Goal: Navigation & Orientation: Find specific page/section

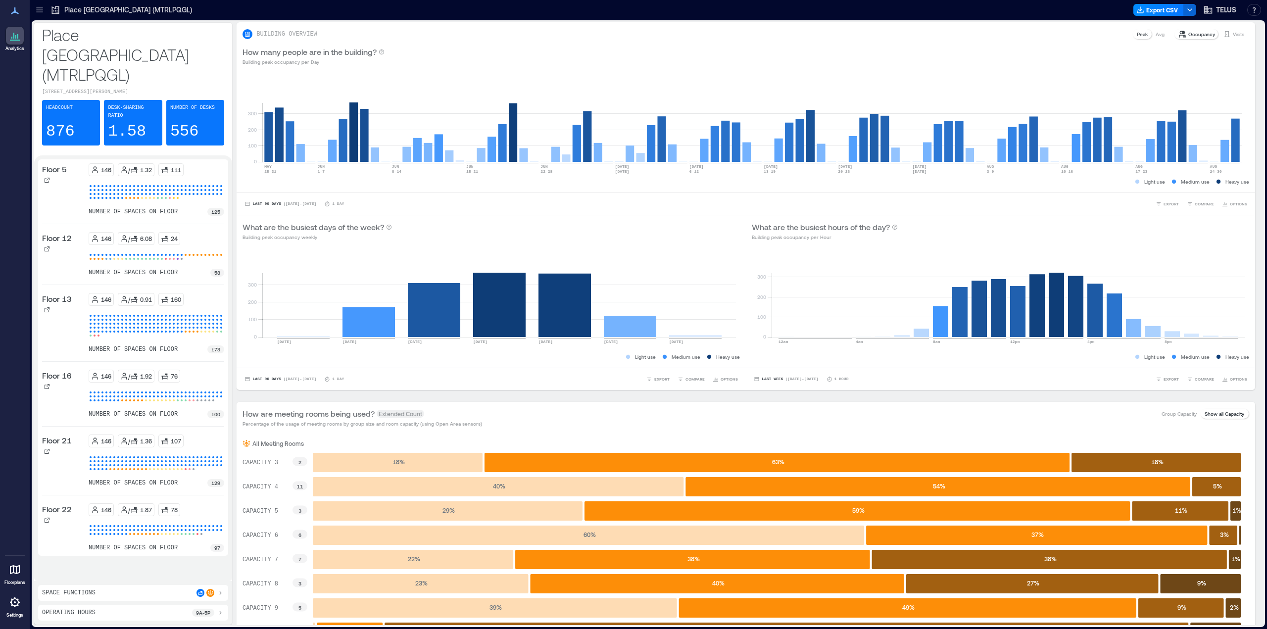
click at [35, 9] on icon at bounding box center [40, 10] width 10 height 10
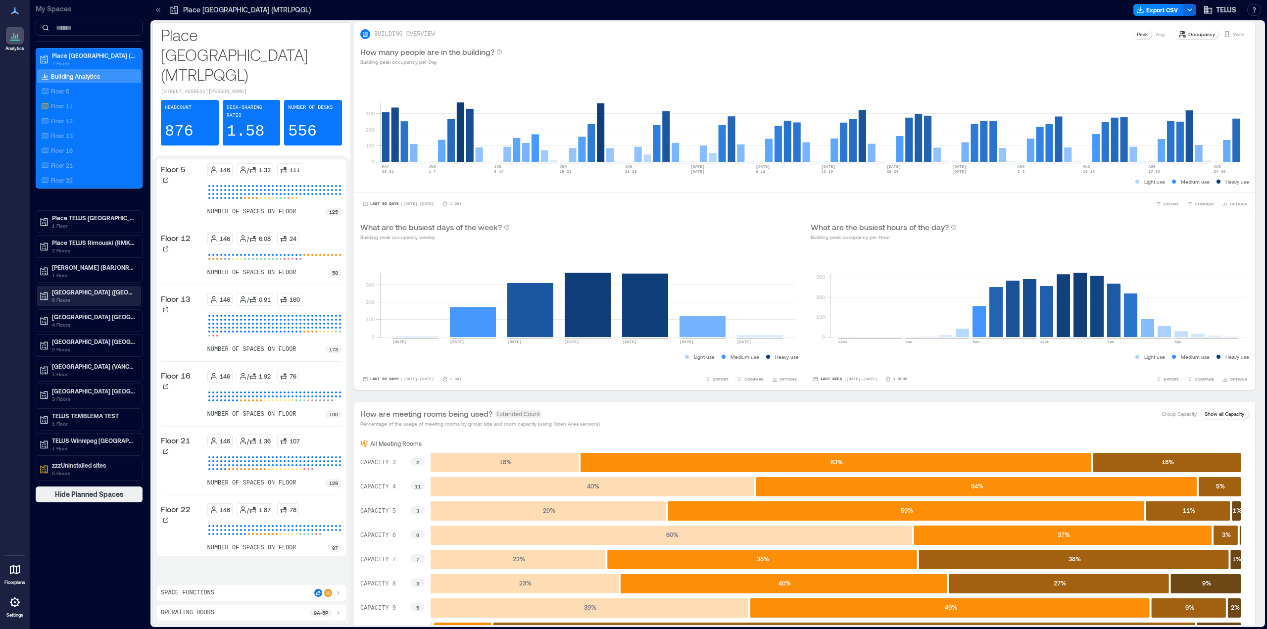
click at [79, 293] on p "[GEOGRAPHIC_DATA] ([GEOGRAPHIC_DATA])" at bounding box center [93, 292] width 83 height 8
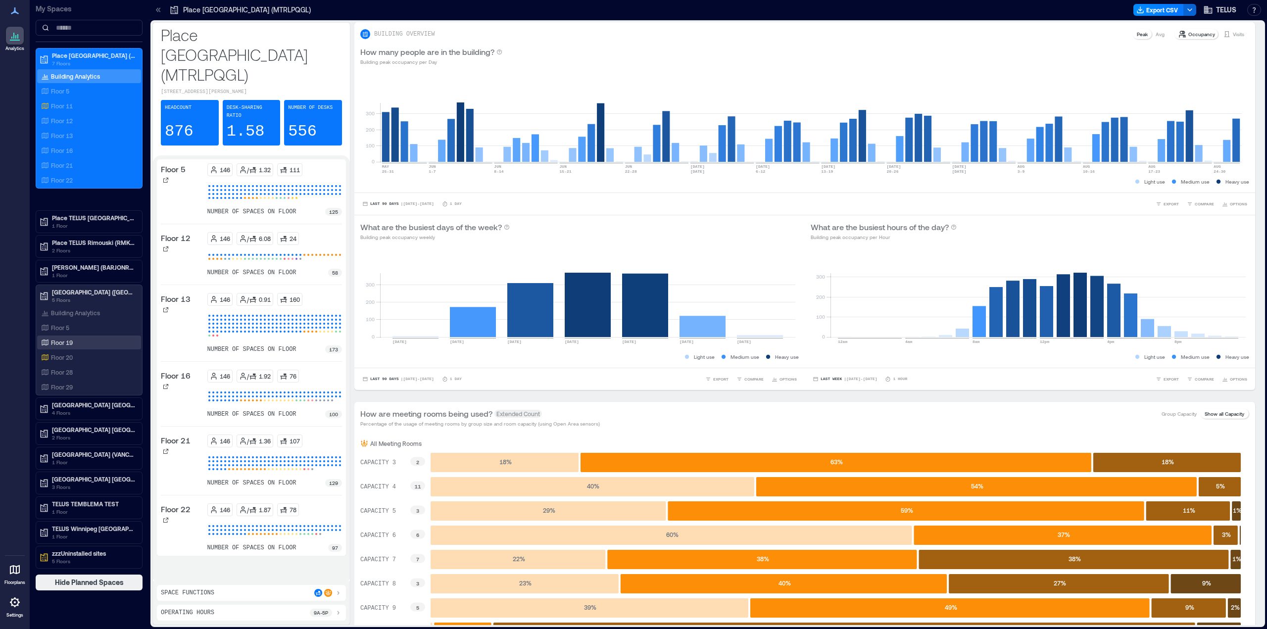
click at [61, 344] on p "Floor 19" at bounding box center [62, 343] width 22 height 8
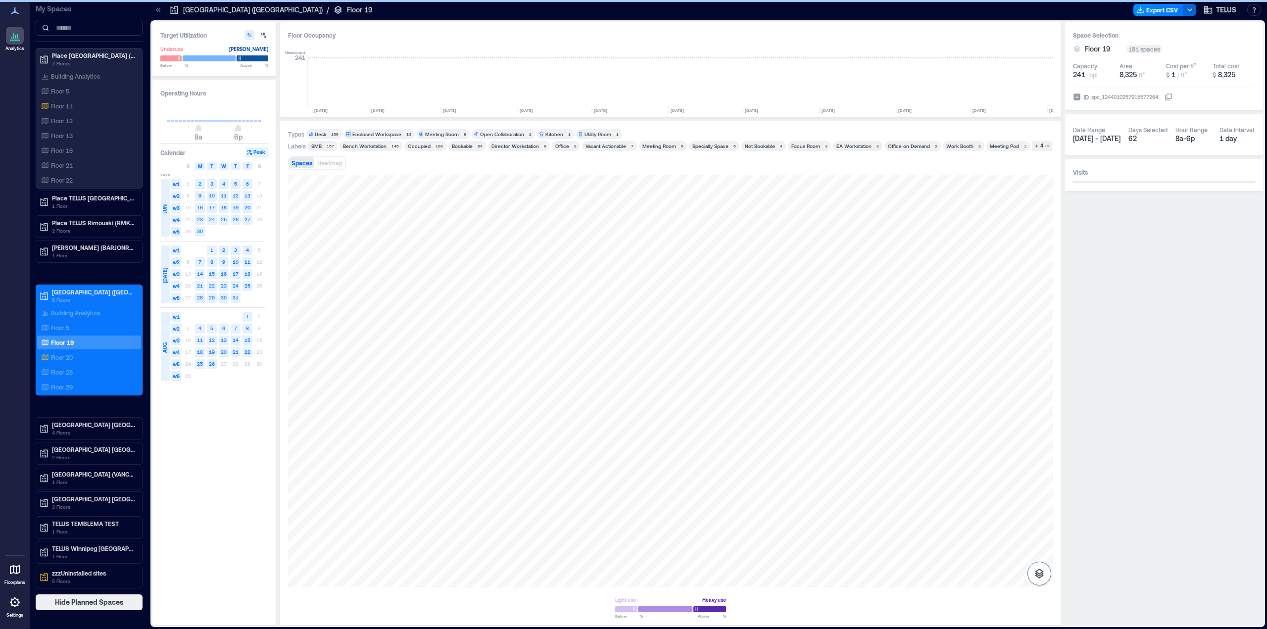
click at [1038, 578] on icon "button" at bounding box center [1039, 574] width 9 height 10
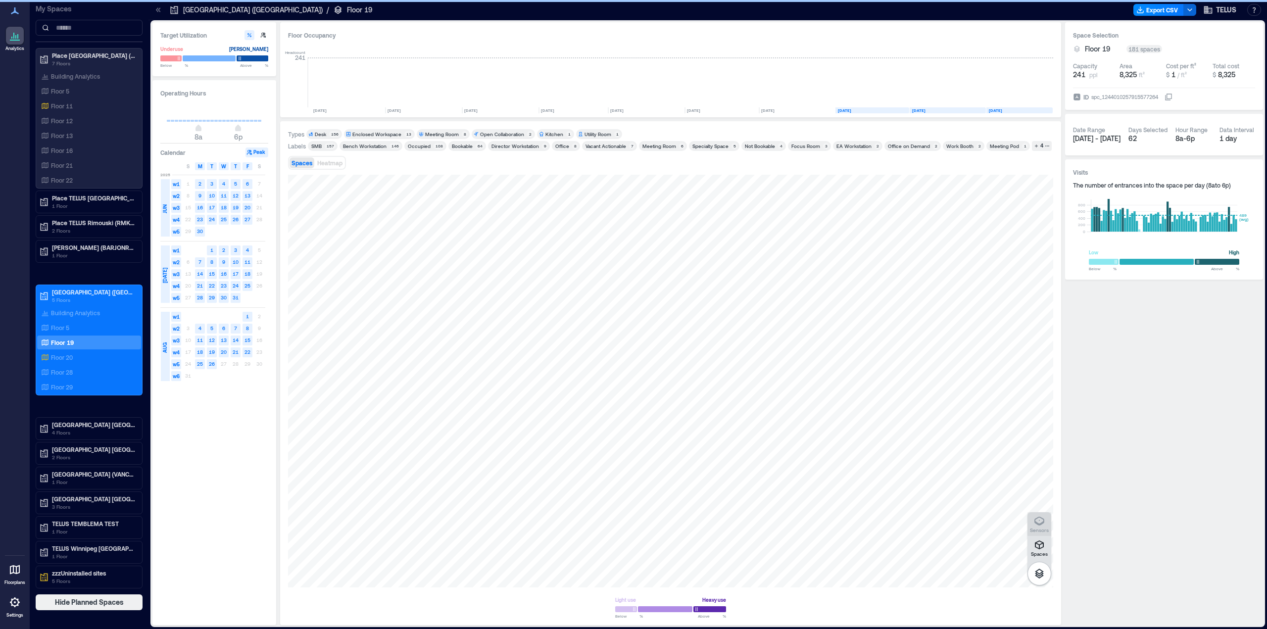
click at [1038, 525] on icon "button" at bounding box center [1039, 521] width 10 height 9
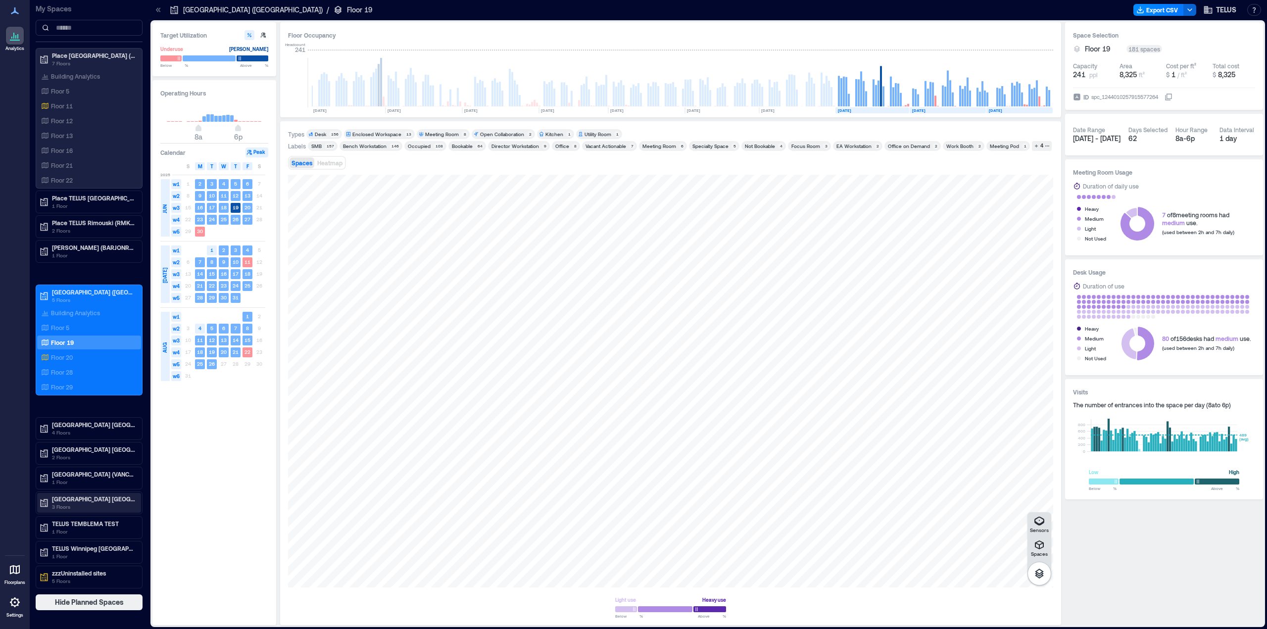
click at [88, 501] on p "[GEOGRAPHIC_DATA] [GEOGRAPHIC_DATA]" at bounding box center [93, 499] width 83 height 8
click at [64, 539] on div "Floor 1" at bounding box center [87, 535] width 96 height 10
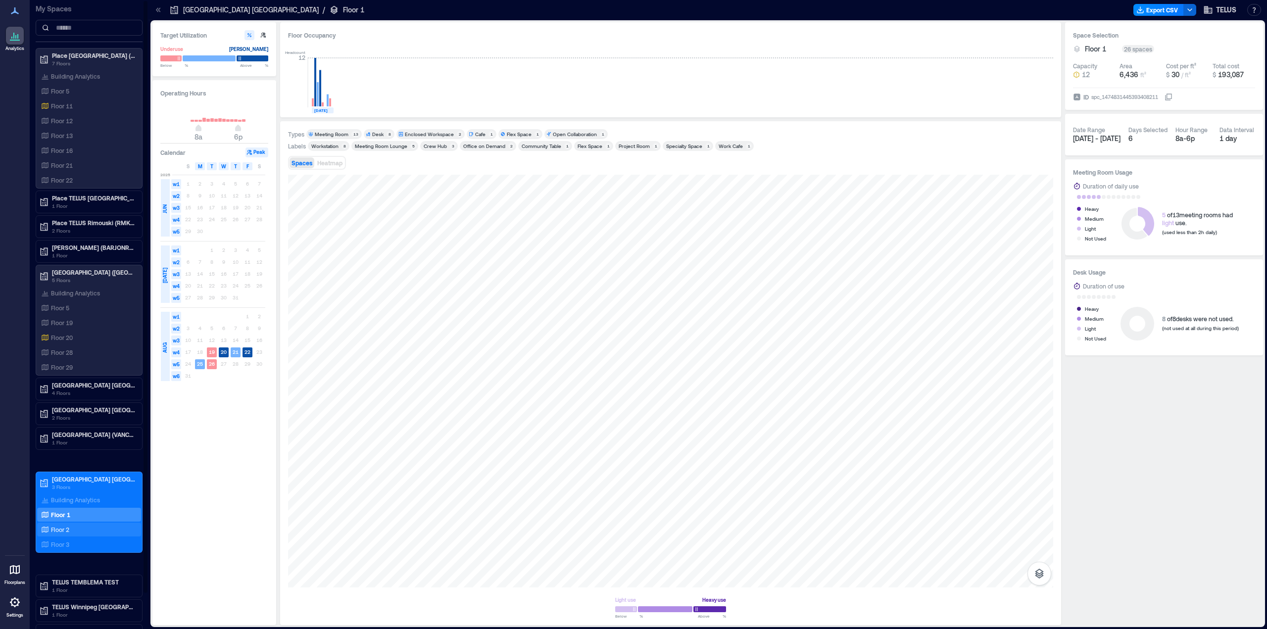
click at [64, 530] on p "Floor 2" at bounding box center [60, 530] width 18 height 8
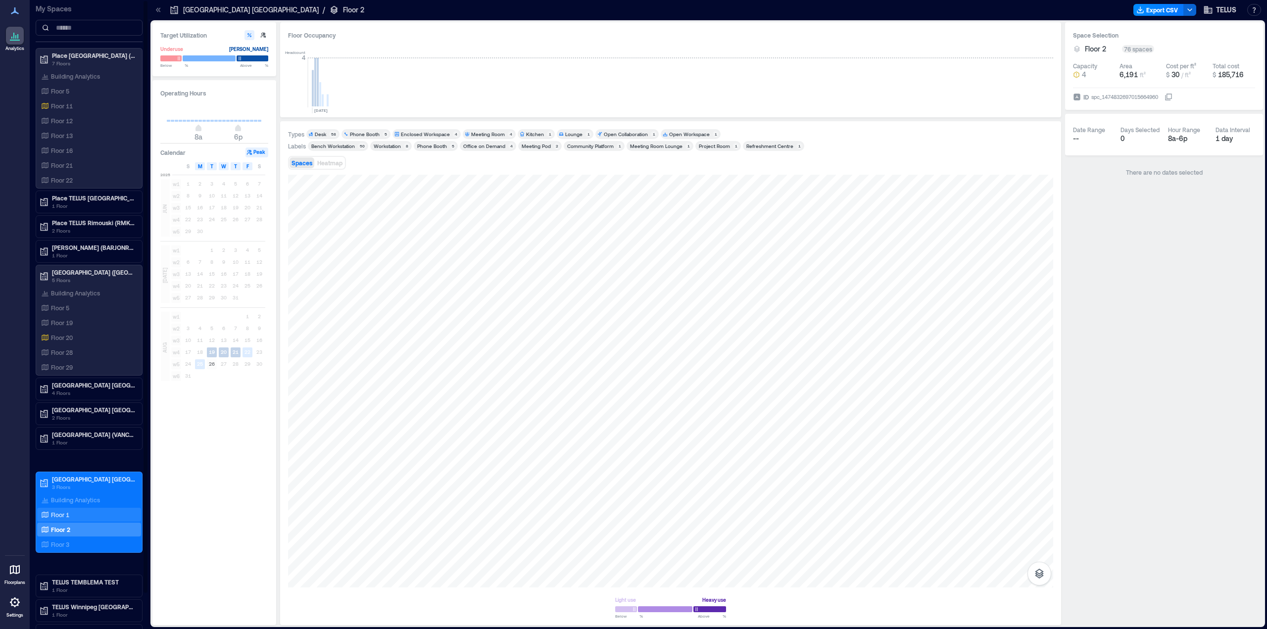
click at [66, 515] on p "Floor 1" at bounding box center [60, 515] width 18 height 8
click at [60, 542] on p "Floor 3" at bounding box center [60, 544] width 18 height 8
